Goal: Navigation & Orientation: Find specific page/section

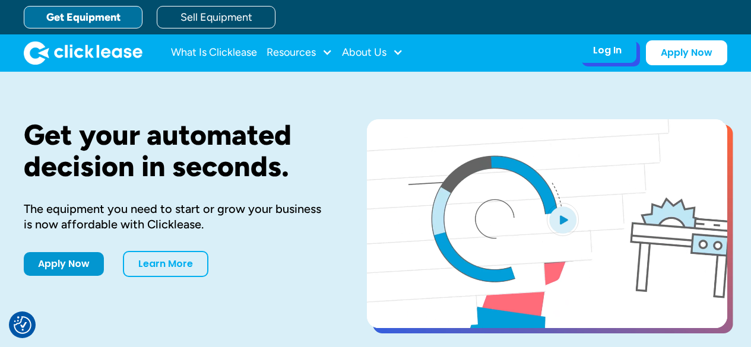
click at [603, 49] on div "Log In" at bounding box center [607, 50] width 28 height 12
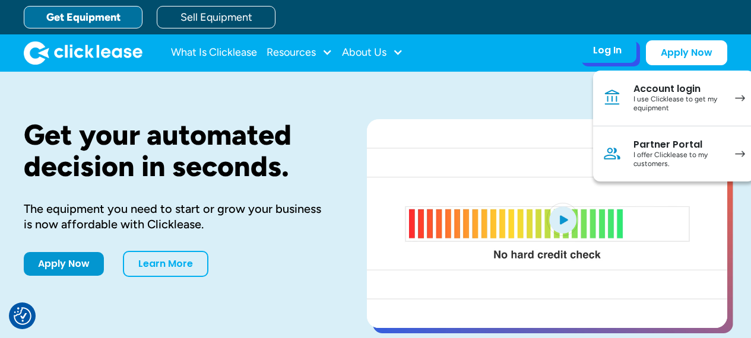
click at [640, 90] on div "Account login" at bounding box center [678, 89] width 90 height 12
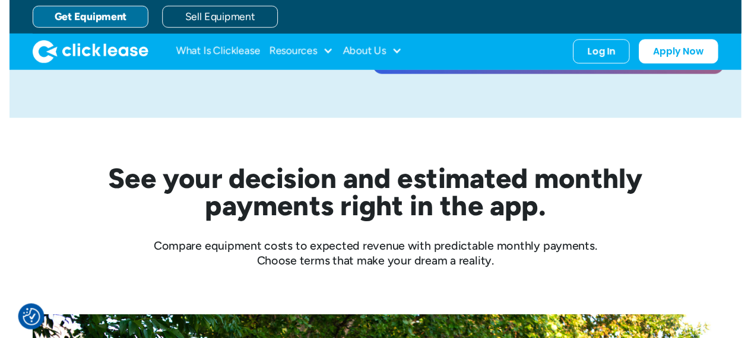
scroll to position [119, 0]
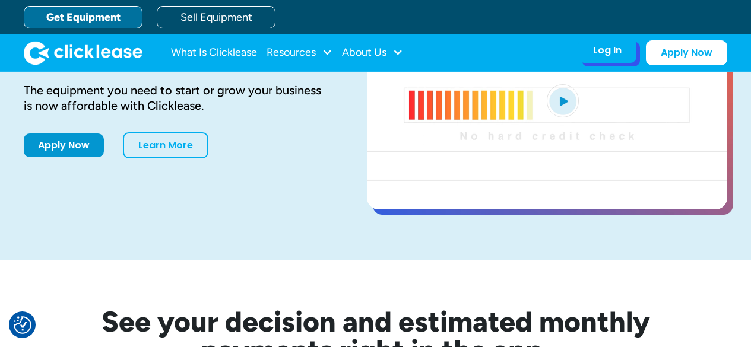
click at [608, 52] on div "Log In" at bounding box center [607, 50] width 28 height 12
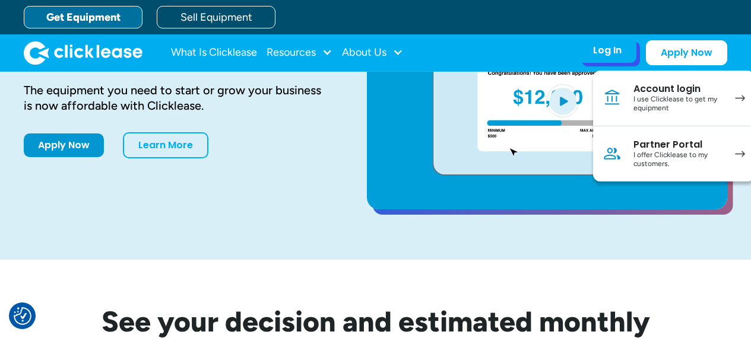
click at [742, 154] on img at bounding box center [740, 154] width 10 height 7
